Goal: Task Accomplishment & Management: Manage account settings

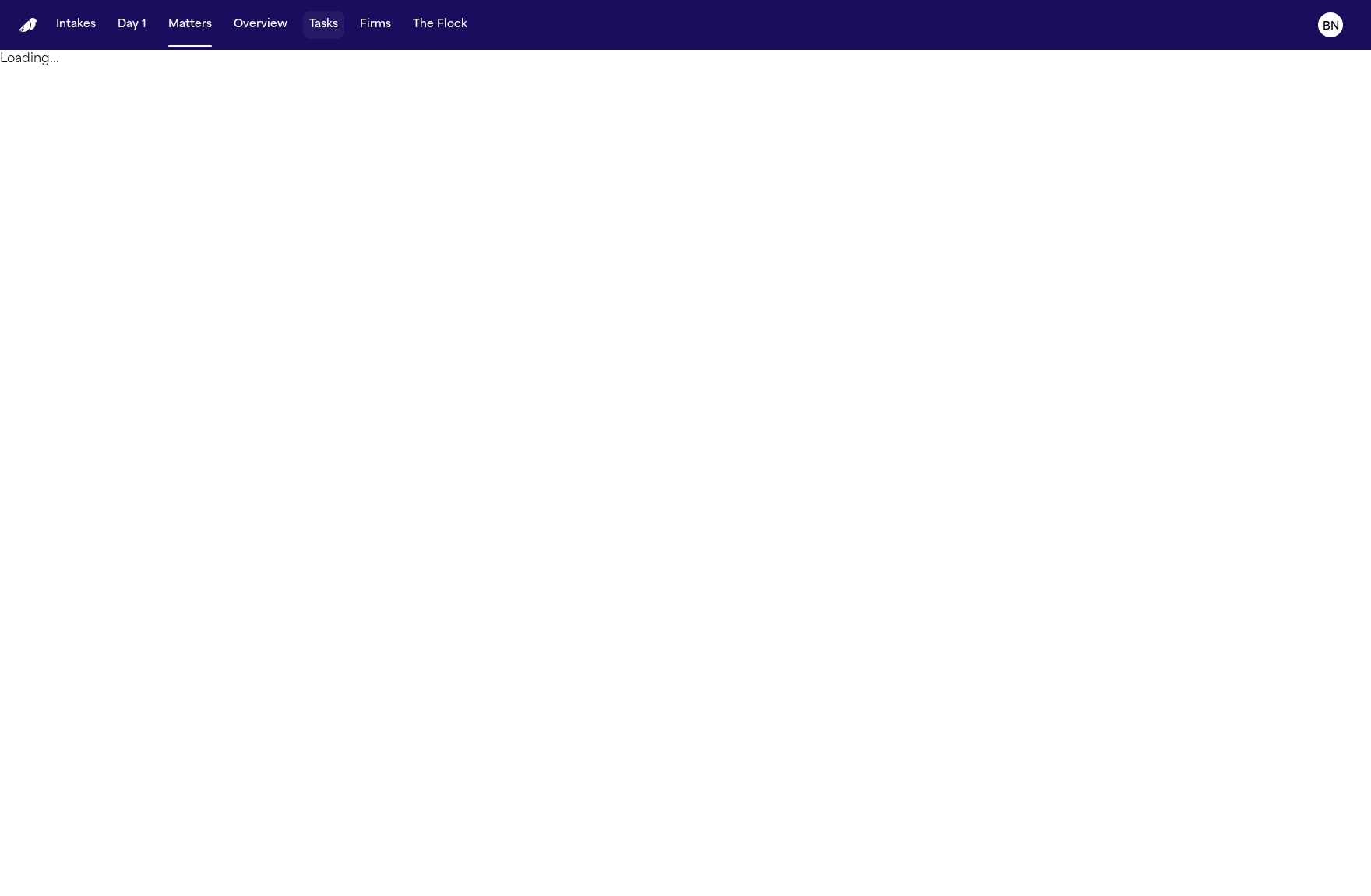
drag, startPoint x: 324, startPoint y: 24, endPoint x: 855, endPoint y: 232, distance: 570.3
click at [324, 24] on button "Tasks" at bounding box center [323, 24] width 41 height 28
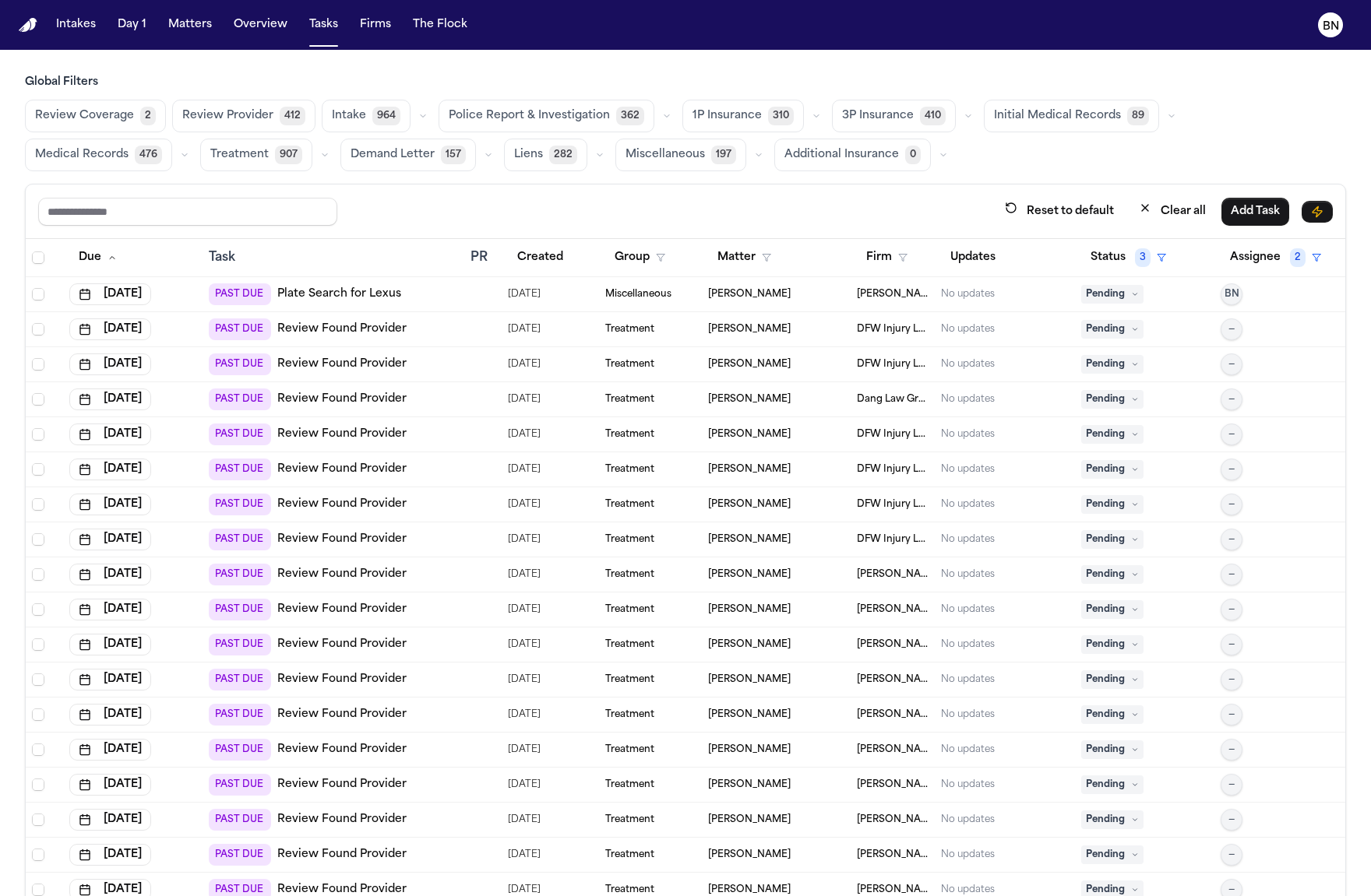
click at [1117, 295] on span "Pending" at bounding box center [1111, 294] width 63 height 19
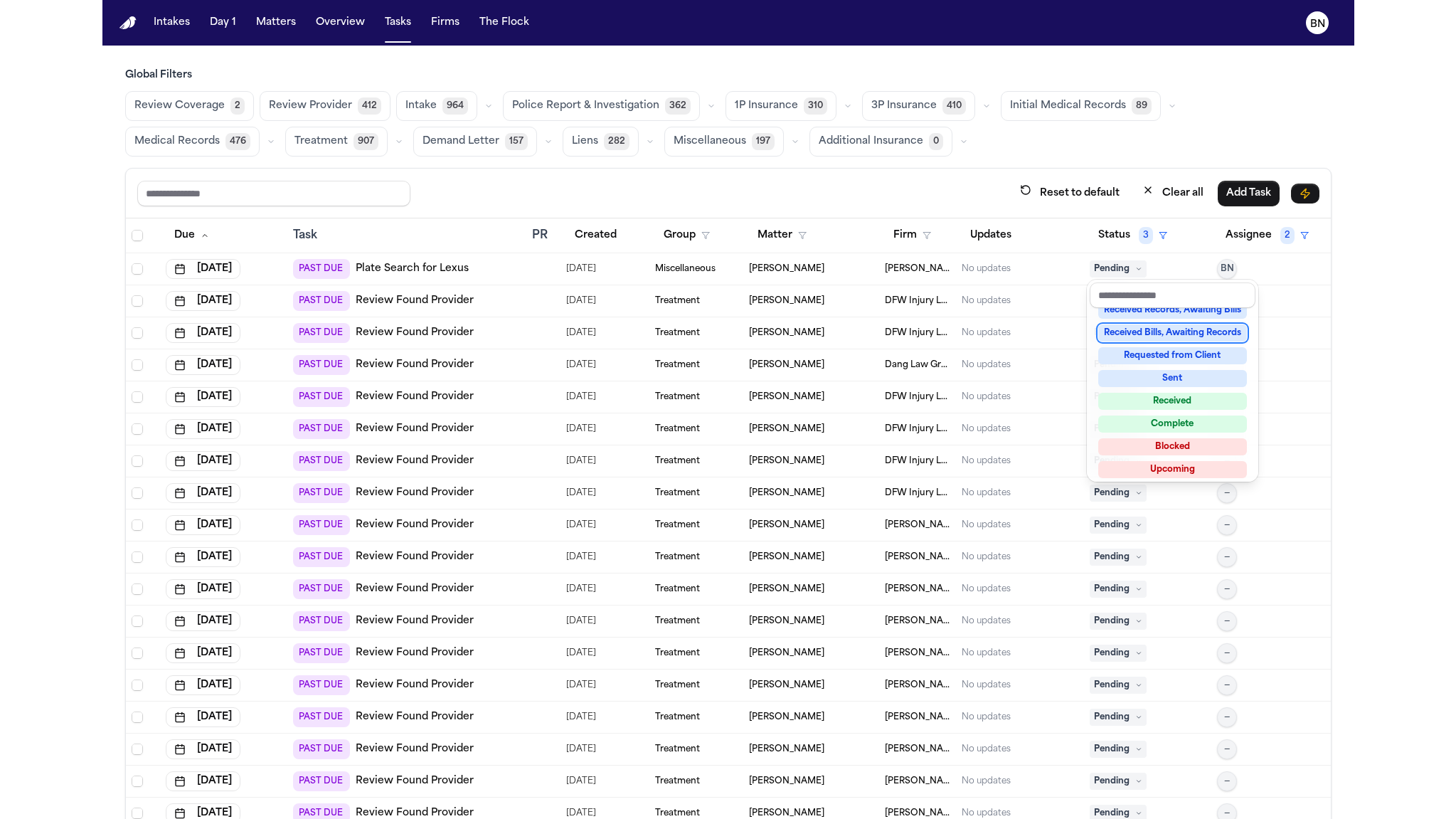
scroll to position [221, 0]
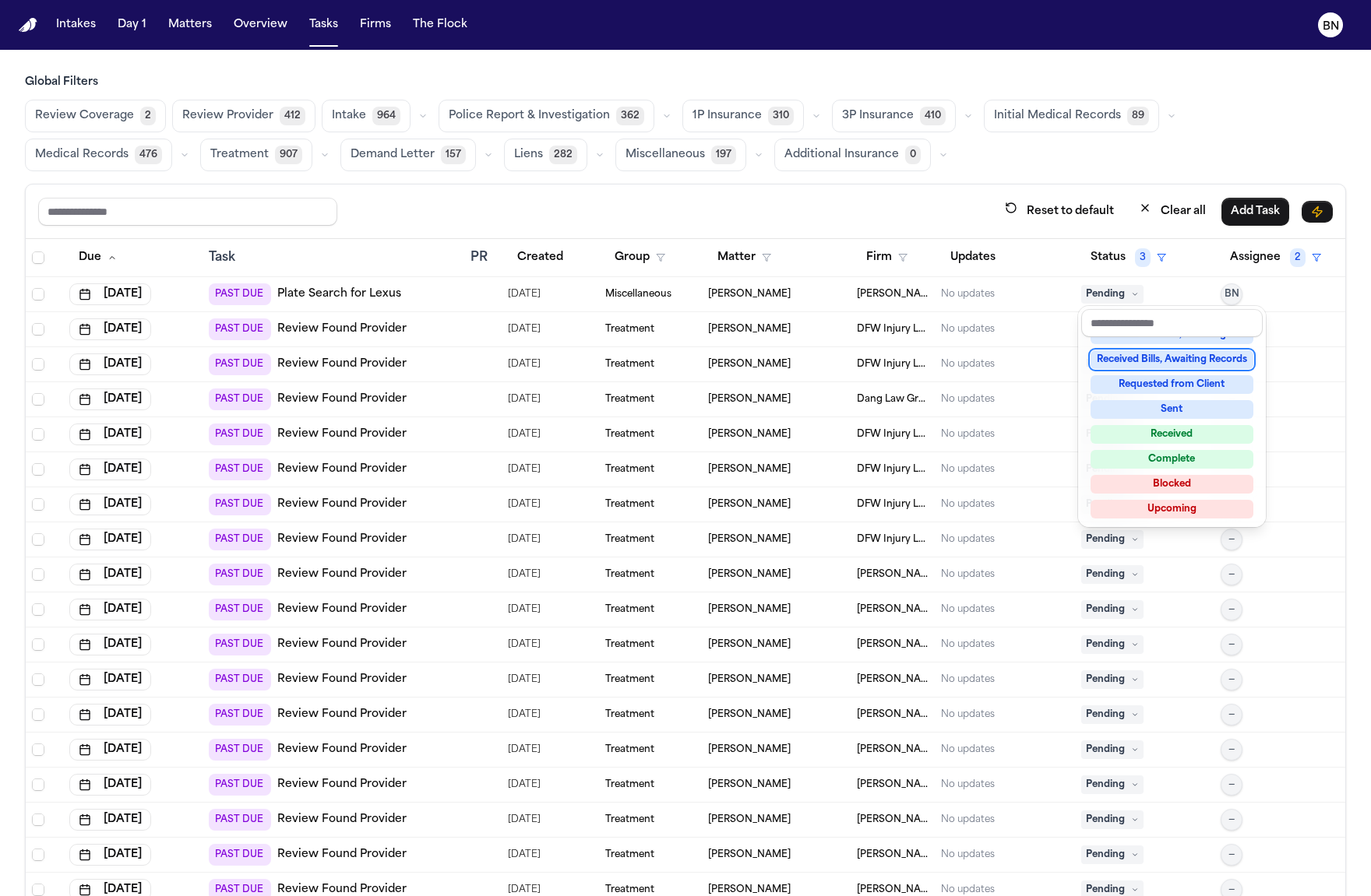
click at [1038, 176] on div "Global Filters Review Coverage 2 Review Provider 412 Intake 964 Police Report &…" at bounding box center [685, 519] width 1321 height 890
